Goal: Information Seeking & Learning: Understand process/instructions

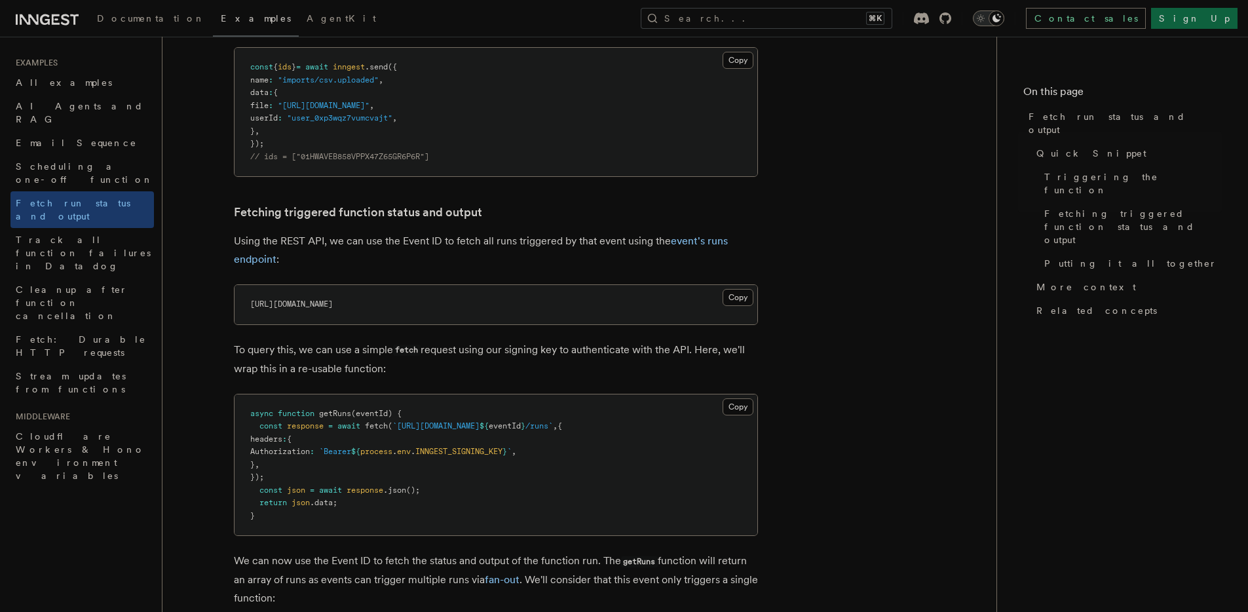
scroll to position [664, 0]
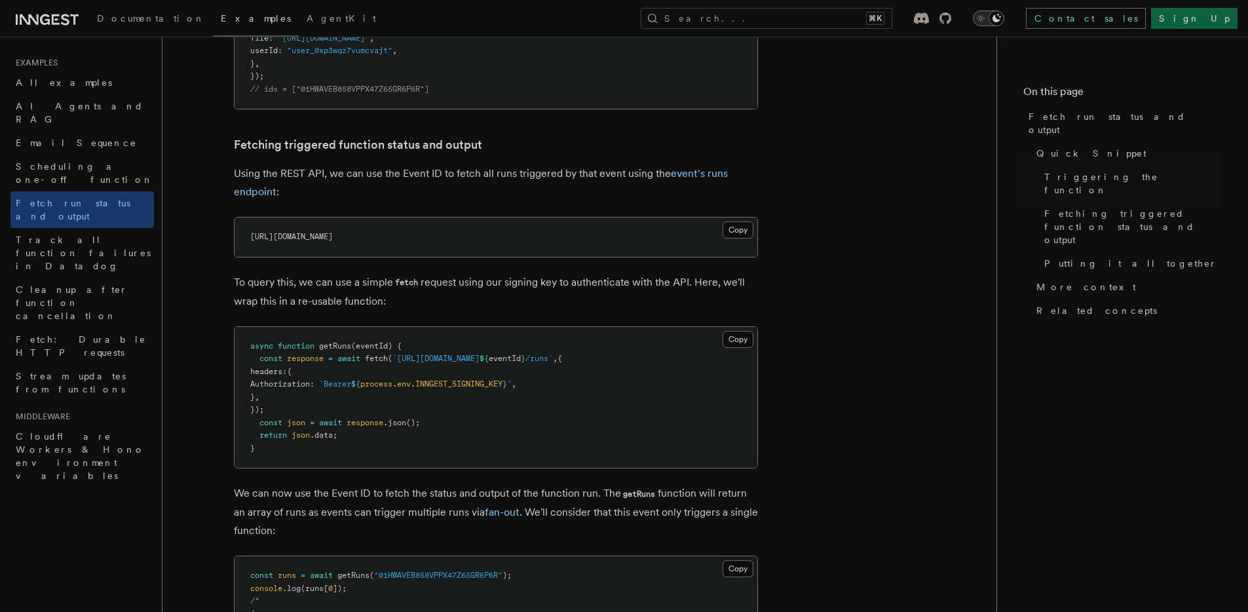
click at [333, 239] on span "https://api.inngest.com/v1/events/01HWAVEB858VPPX47Z65GR6P6R/runs" at bounding box center [291, 236] width 83 height 9
click at [333, 238] on span "https://api.inngest.com/v1/events/01HWAVEB858VPPX47Z65GR6P6R/runs" at bounding box center [291, 236] width 83 height 9
click at [333, 233] on span "https://api.inngest.com/v1/events/01HWAVEB858VPPX47Z65GR6P6R/runs" at bounding box center [291, 236] width 83 height 9
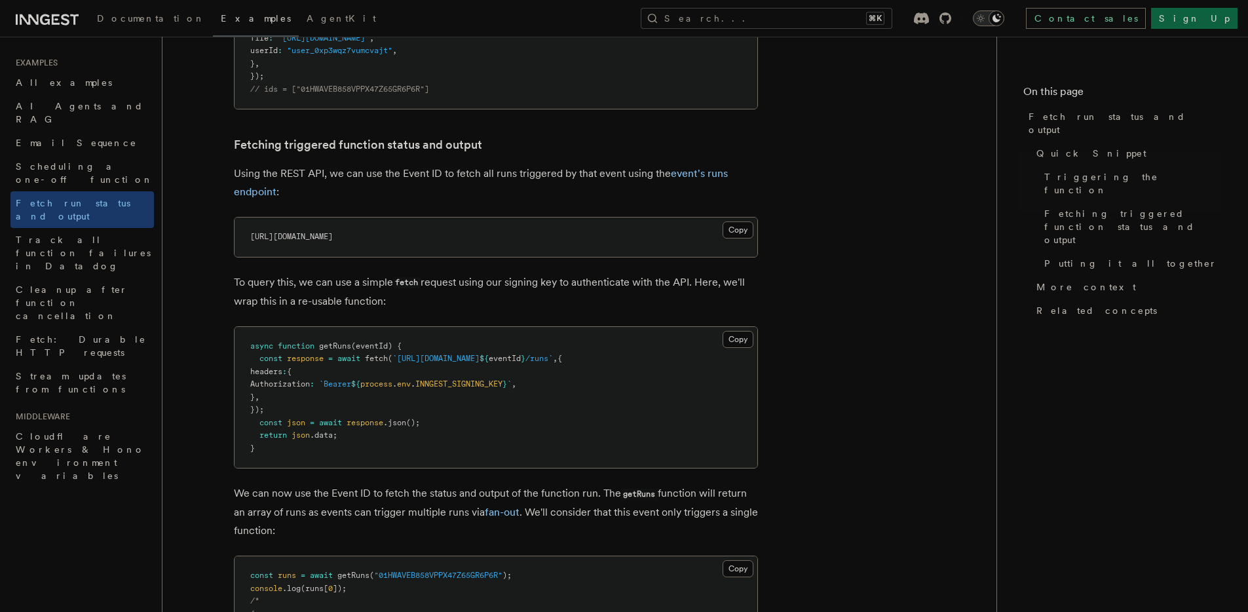
drag, startPoint x: 533, startPoint y: 233, endPoint x: 311, endPoint y: 242, distance: 222.3
click at [317, 242] on pre "https://api.inngest.com/v1/events/01HWAVEB858VPPX47Z65GR6P6R/runs" at bounding box center [496, 237] width 523 height 39
click at [273, 237] on span "https://api.inngest.com/v1/events/01HWAVEB858VPPX47Z65GR6P6R/runs" at bounding box center [291, 236] width 83 height 9
drag, startPoint x: 273, startPoint y: 237, endPoint x: 538, endPoint y: 236, distance: 265.3
click at [333, 237] on span "https://api.inngest.com/v1/events/01HWAVEB858VPPX47Z65GR6P6R/runs" at bounding box center [291, 236] width 83 height 9
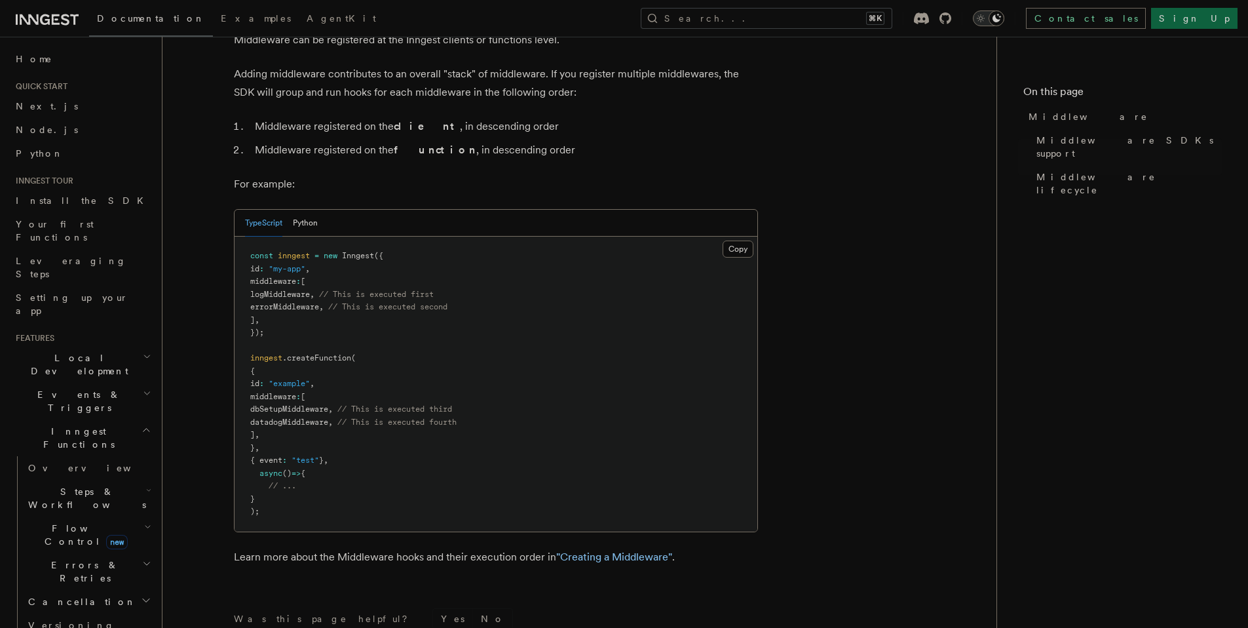
scroll to position [648, 0]
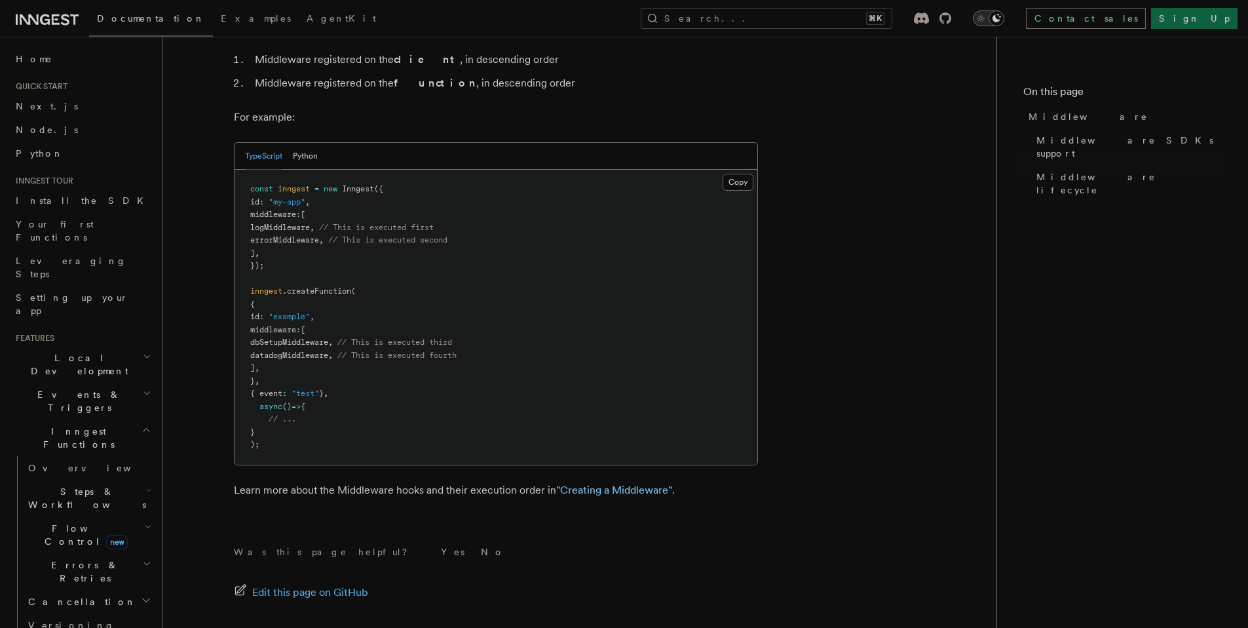
click at [288, 286] on span ".createFunction" at bounding box center [316, 290] width 69 height 9
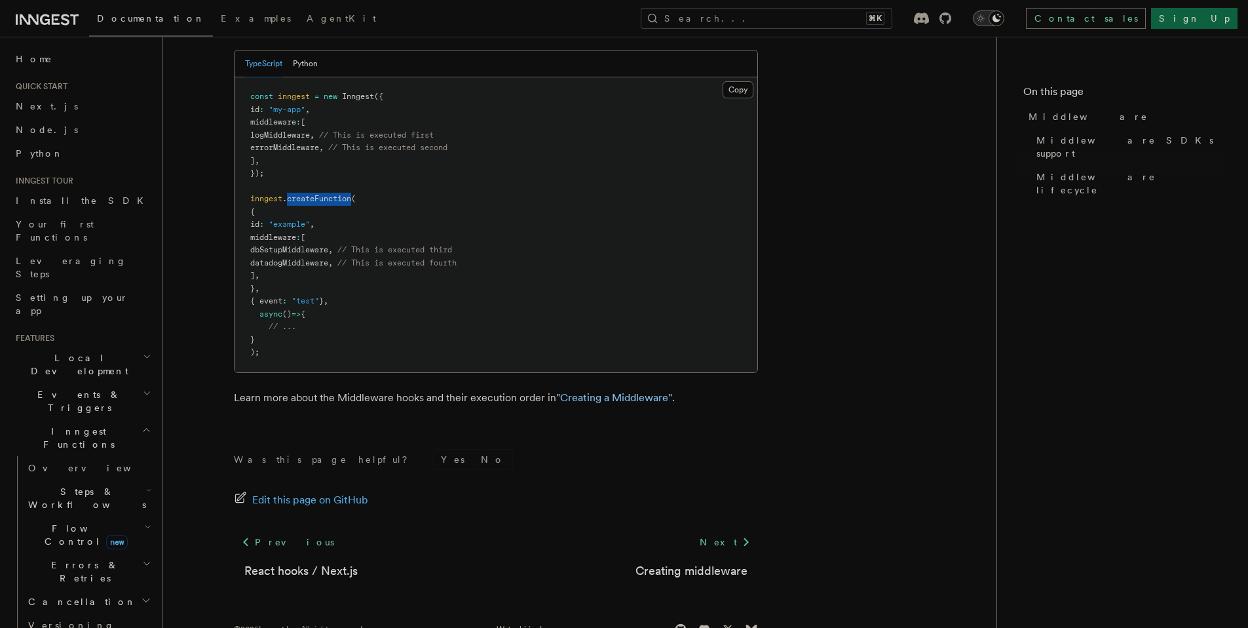
scroll to position [123, 0]
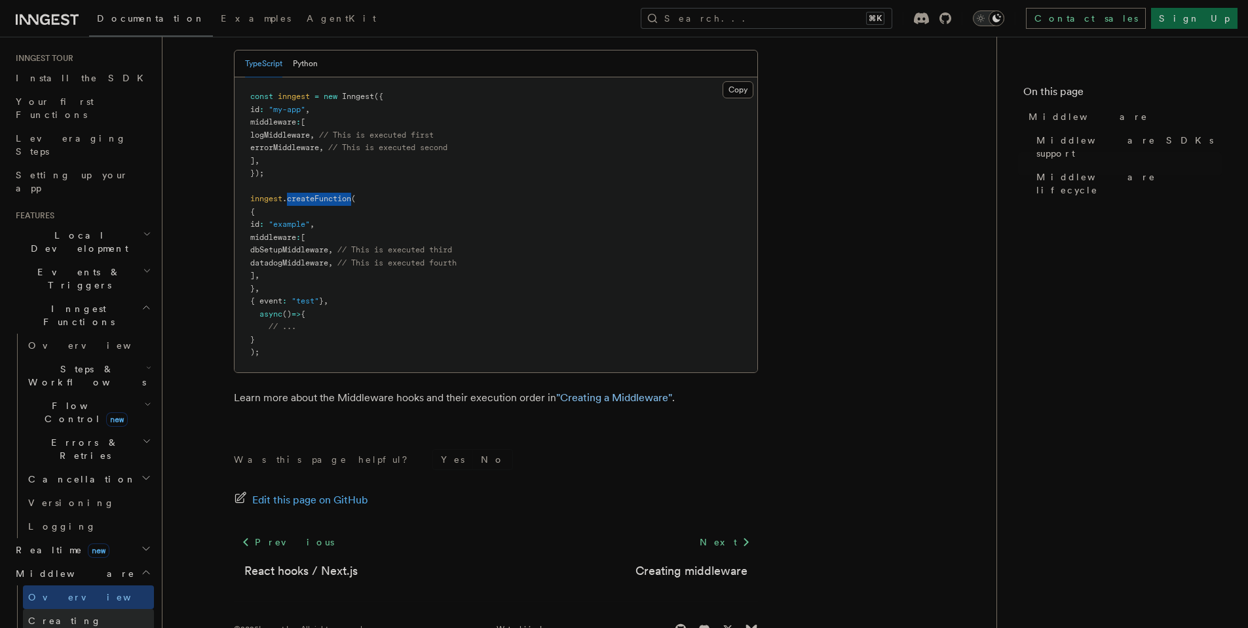
click at [96, 609] on link "Creating middleware" at bounding box center [88, 627] width 131 height 37
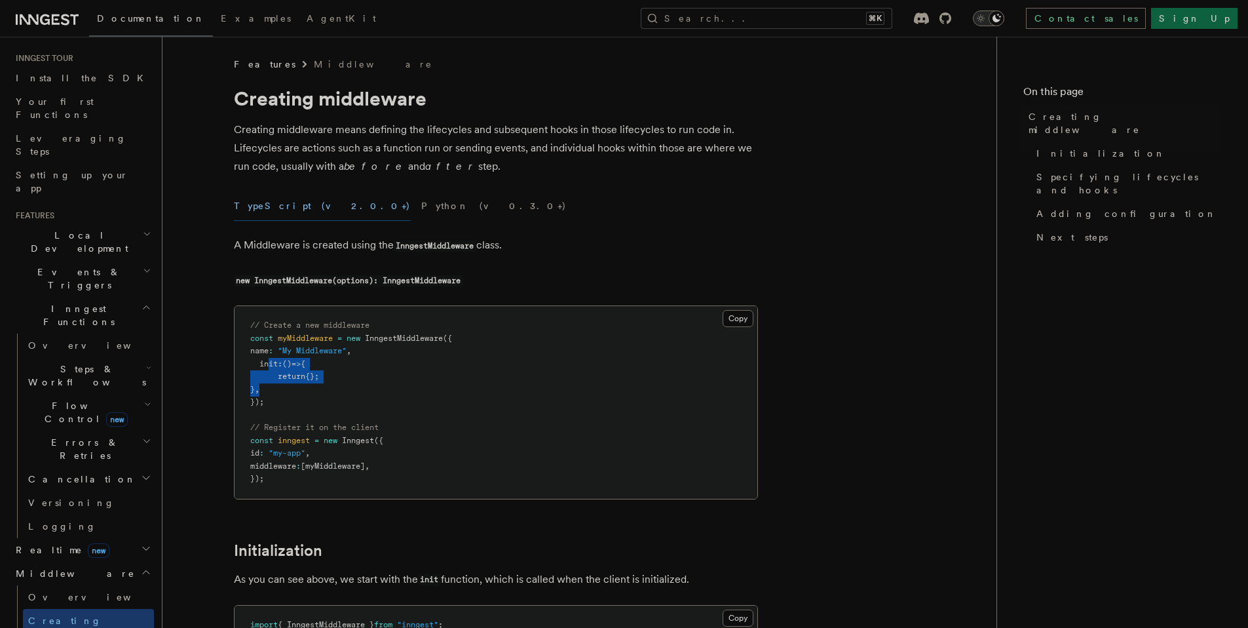
drag, startPoint x: 277, startPoint y: 384, endPoint x: 268, endPoint y: 368, distance: 18.8
click at [268, 368] on pre "// Create a new middleware const myMiddleware = new InngestMiddleware ({ name :…" at bounding box center [496, 402] width 523 height 193
click at [267, 366] on span "init" at bounding box center [268, 363] width 18 height 9
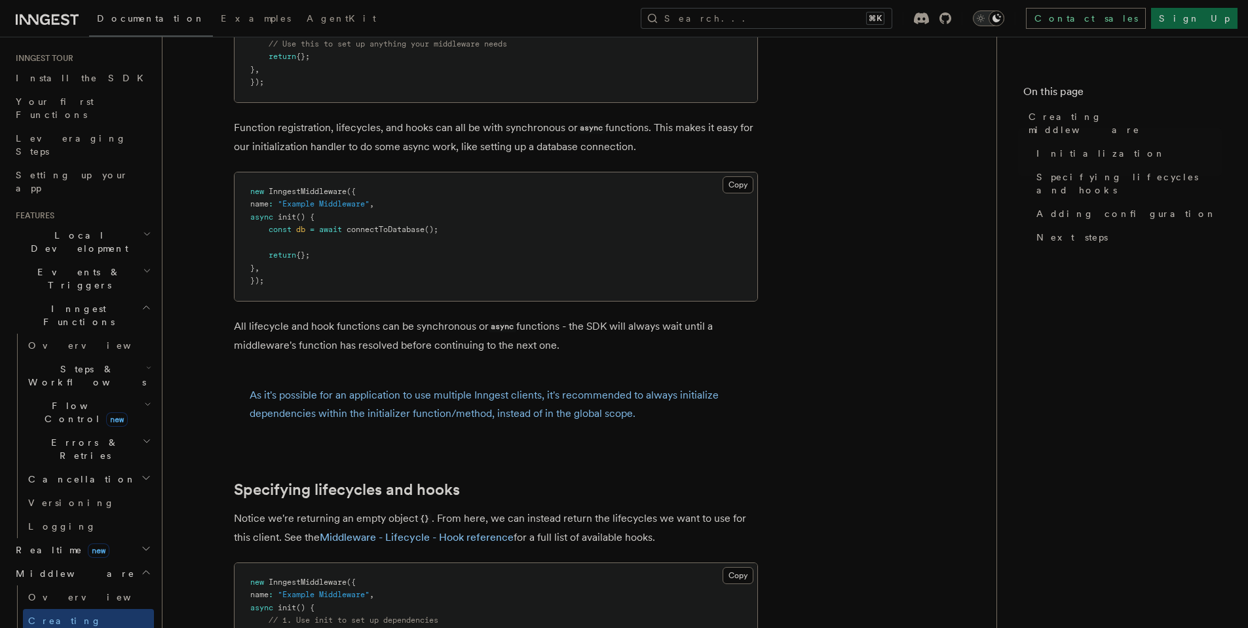
scroll to position [867, 0]
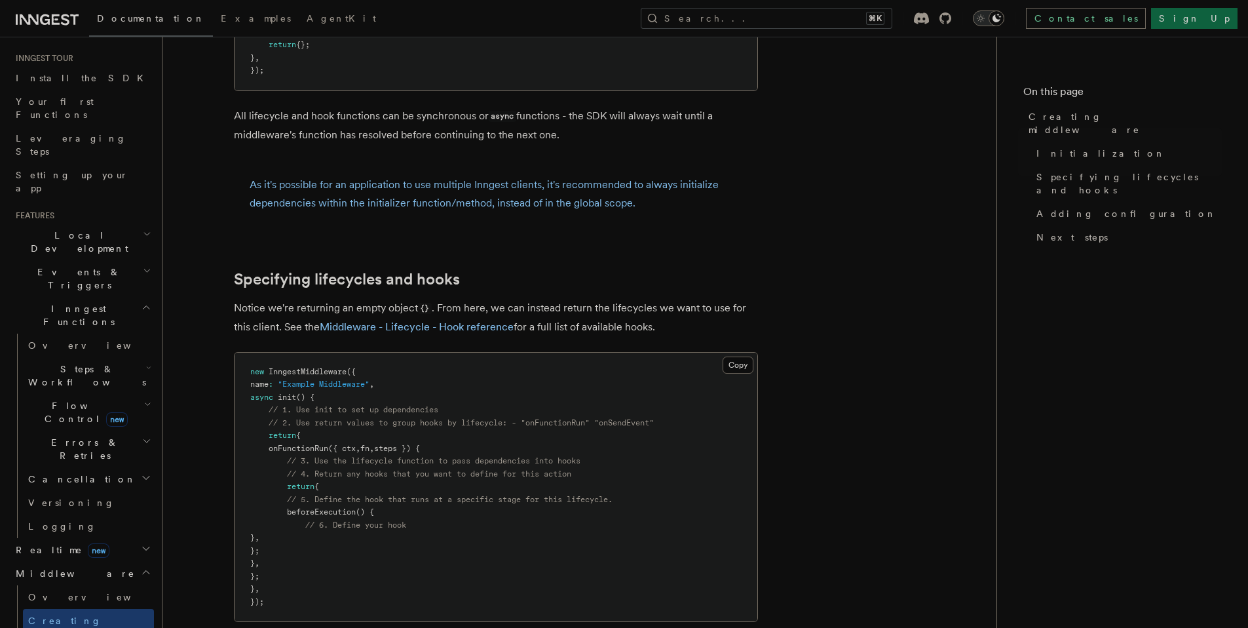
click at [290, 447] on span "onFunctionRun" at bounding box center [299, 448] width 60 height 9
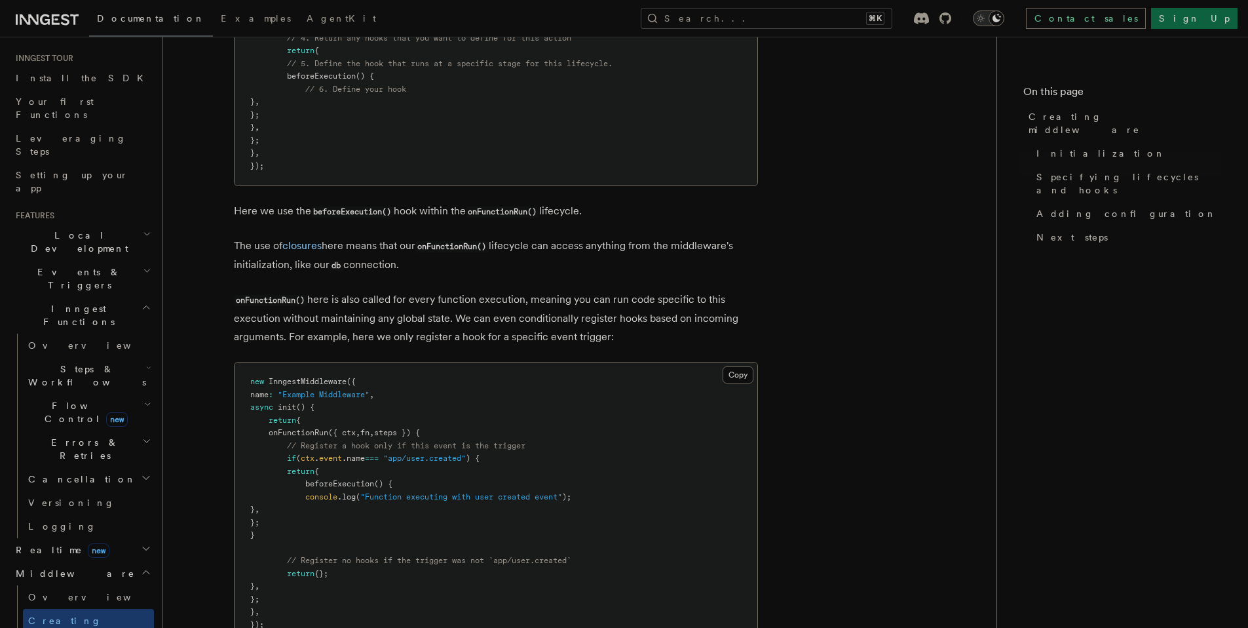
scroll to position [1333, 0]
